Goal: Task Accomplishment & Management: Use online tool/utility

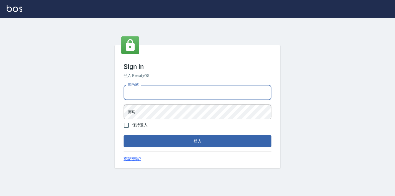
click at [148, 94] on input "電話號碼" at bounding box center [198, 92] width 148 height 15
type input "7812080"
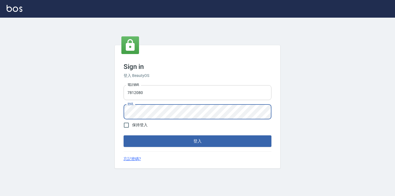
click at [124, 135] on button "登入" at bounding box center [198, 141] width 148 height 12
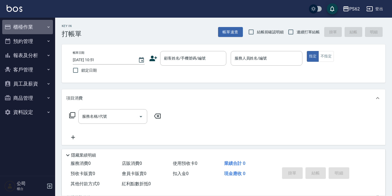
click at [21, 27] on button "櫃檯作業" at bounding box center [27, 27] width 51 height 14
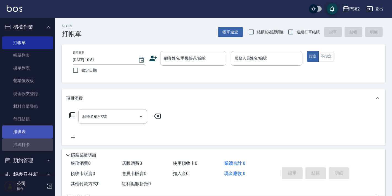
click at [32, 138] on link "掃碼打卡" at bounding box center [27, 144] width 51 height 13
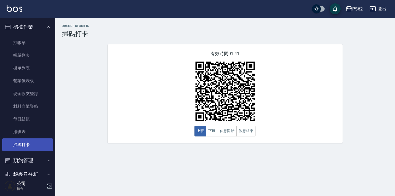
click at [31, 141] on link "掃碼打卡" at bounding box center [27, 144] width 51 height 13
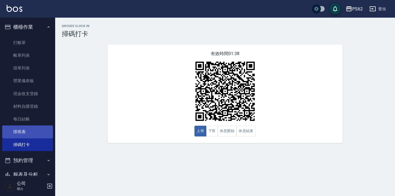
click at [30, 134] on link "排班表" at bounding box center [27, 131] width 51 height 13
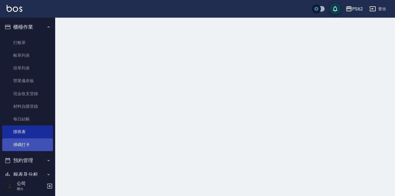
click at [29, 144] on link "掃碼打卡" at bounding box center [27, 144] width 51 height 13
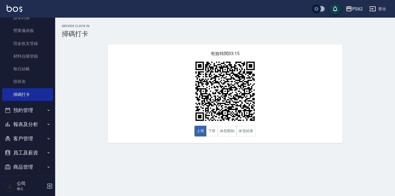
scroll to position [69, 0]
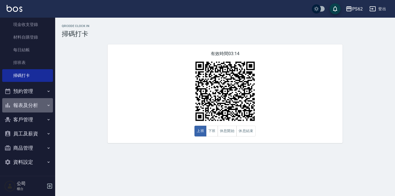
click at [33, 102] on button "報表及分析" at bounding box center [27, 105] width 51 height 14
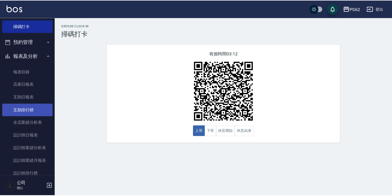
scroll to position [124, 0]
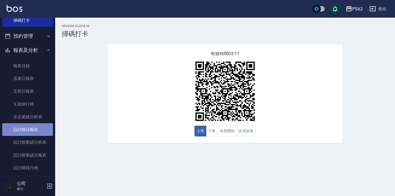
click at [31, 130] on link "設計師日報表" at bounding box center [27, 129] width 51 height 13
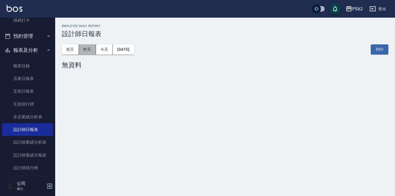
click at [87, 48] on button "昨天" at bounding box center [87, 49] width 17 height 10
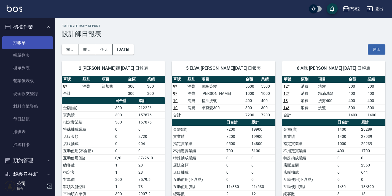
click at [34, 41] on link "打帳單" at bounding box center [27, 42] width 51 height 13
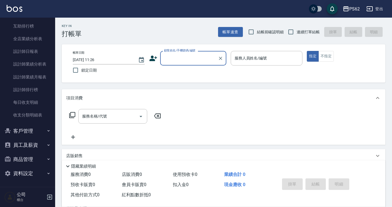
scroll to position [203, 0]
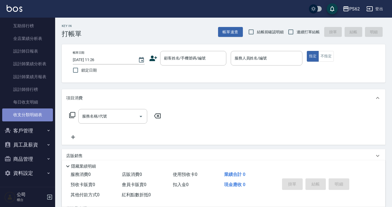
click at [38, 117] on link "收支分類明細表" at bounding box center [27, 115] width 51 height 13
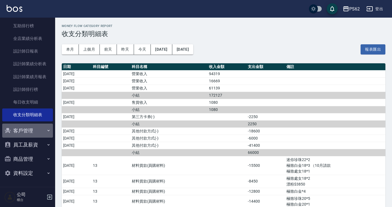
click at [36, 131] on button "客戶管理" at bounding box center [27, 131] width 51 height 14
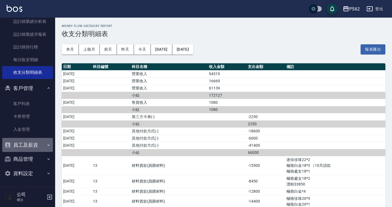
click at [36, 143] on button "員工及薪資" at bounding box center [27, 145] width 51 height 14
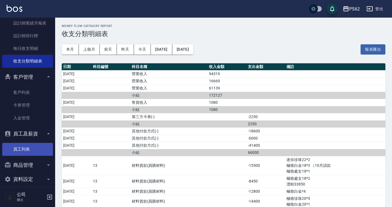
scroll to position [262, 0]
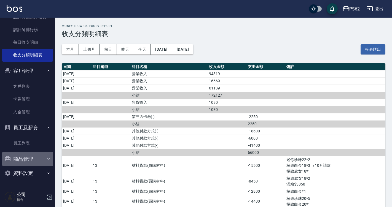
click at [32, 158] on button "商品管理" at bounding box center [27, 159] width 51 height 14
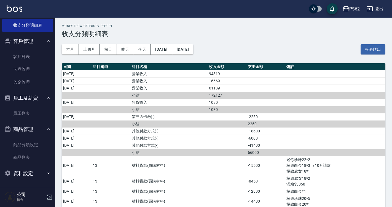
click at [29, 173] on button "資料設定" at bounding box center [27, 174] width 51 height 14
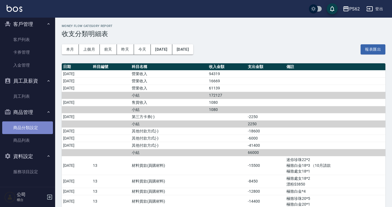
click at [38, 127] on link "商品分類設定" at bounding box center [27, 128] width 51 height 13
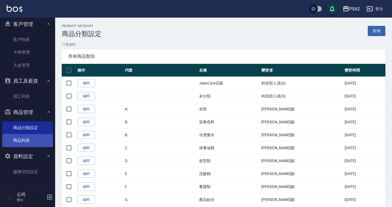
click at [29, 138] on link "商品列表" at bounding box center [27, 140] width 51 height 13
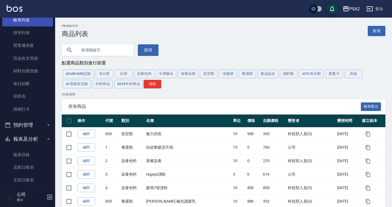
scroll to position [6, 0]
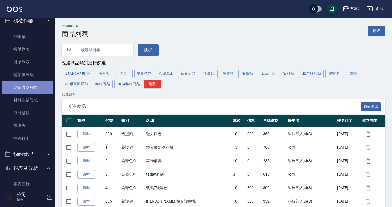
click at [32, 89] on link "現金收支登錄" at bounding box center [27, 87] width 51 height 13
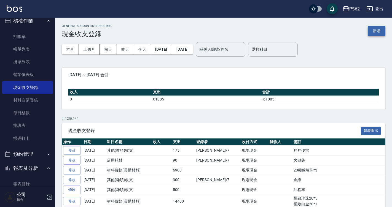
click at [378, 34] on button "新增" at bounding box center [377, 31] width 18 height 10
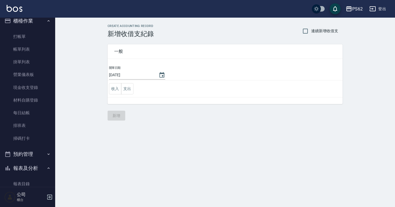
click at [136, 85] on td "收入 支出" at bounding box center [225, 89] width 235 height 17
click at [131, 86] on button "支出" at bounding box center [127, 88] width 12 height 11
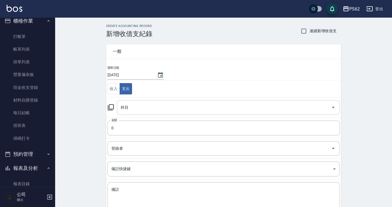
click at [135, 110] on input "科目" at bounding box center [224, 108] width 210 height 10
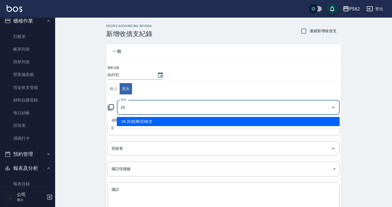
click at [132, 121] on li "26 其他(雜項)收支" at bounding box center [228, 121] width 223 height 9
type input "26 其他(雜項)收支"
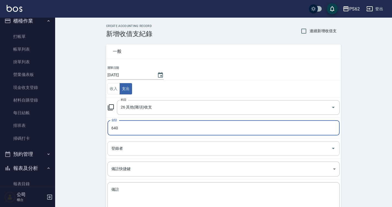
type input "640"
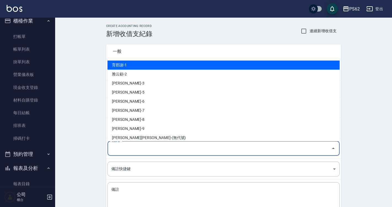
click at [157, 149] on input "登錄者" at bounding box center [219, 149] width 219 height 10
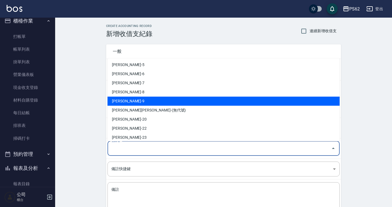
scroll to position [55, 0]
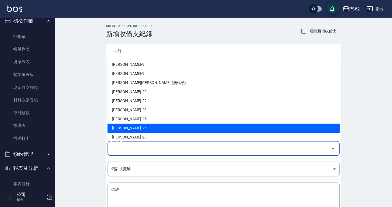
click at [128, 127] on li "[PERSON_NAME]-26" at bounding box center [224, 128] width 232 height 9
type input "[PERSON_NAME]-26"
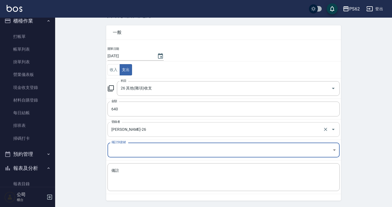
scroll to position [28, 0]
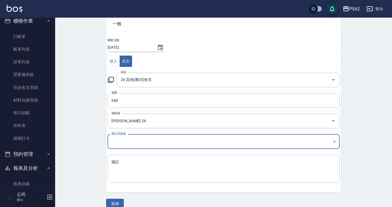
click at [128, 139] on body "PS62 登出 櫃檯作業 打帳單 帳單列表 掛單列表 營業儀表板 現金收支登錄 材料自購登錄 每日結帳 排班表 掃碼打卡 預約管理 預約管理 單日預約紀錄 單…" at bounding box center [196, 93] width 392 height 243
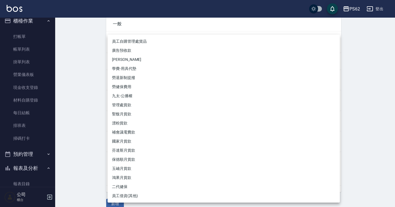
click at [78, 122] on div at bounding box center [197, 103] width 395 height 207
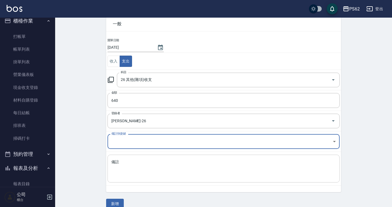
click at [121, 170] on textarea "備註" at bounding box center [223, 169] width 224 height 19
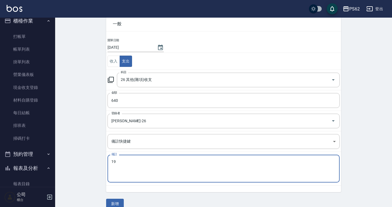
type textarea "1"
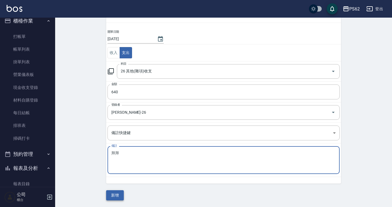
type textarea "拜拜"
click at [119, 193] on button "新增" at bounding box center [115, 196] width 18 height 10
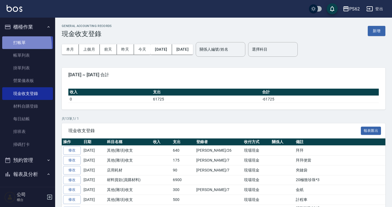
click at [14, 46] on link "打帳單" at bounding box center [27, 42] width 51 height 13
